Goal: Register for event/course

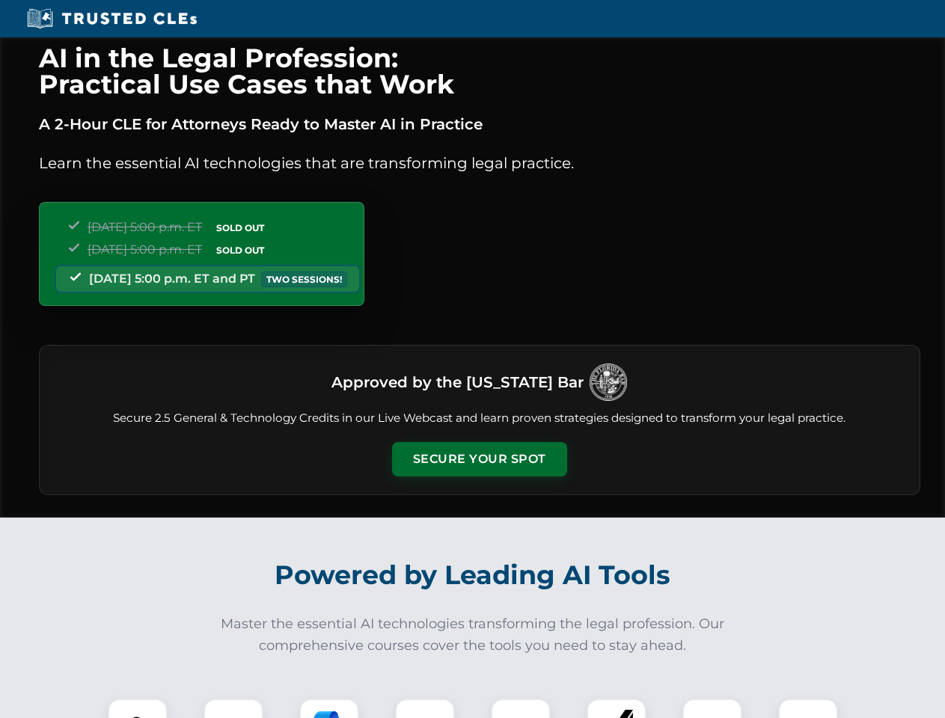
click at [479, 459] on button "Secure Your Spot" at bounding box center [479, 459] width 175 height 34
click at [138, 709] on img at bounding box center [137, 728] width 43 height 43
